Goal: Task Accomplishment & Management: Manage account settings

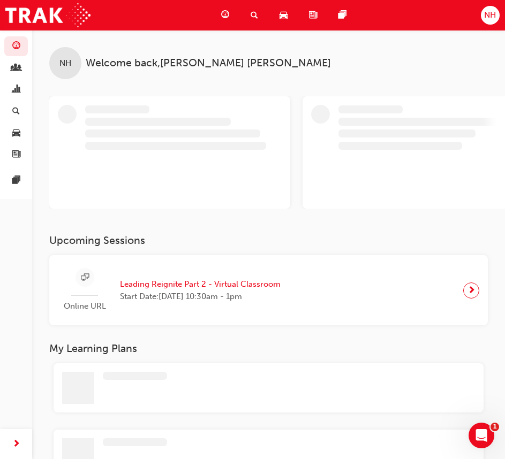
click at [492, 13] on span "NH" at bounding box center [490, 15] width 12 height 12
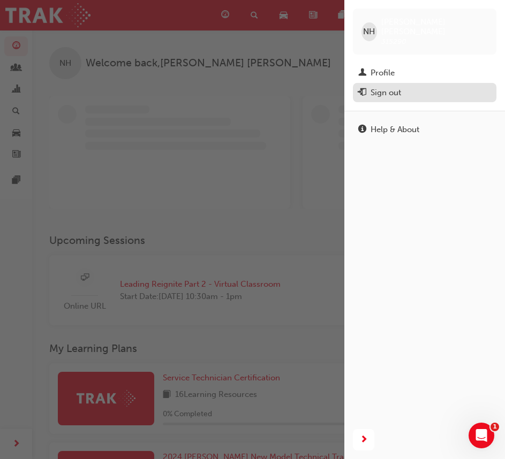
click at [369, 86] on div "Sign out" at bounding box center [424, 92] width 133 height 13
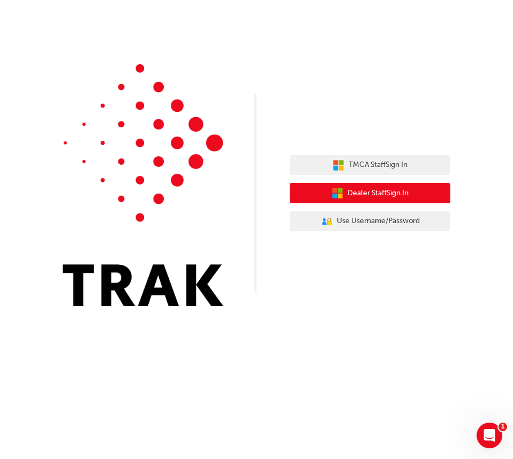
click at [366, 197] on span "Dealer Staff Sign In" at bounding box center [377, 193] width 61 height 12
